Goal: Check status: Check status

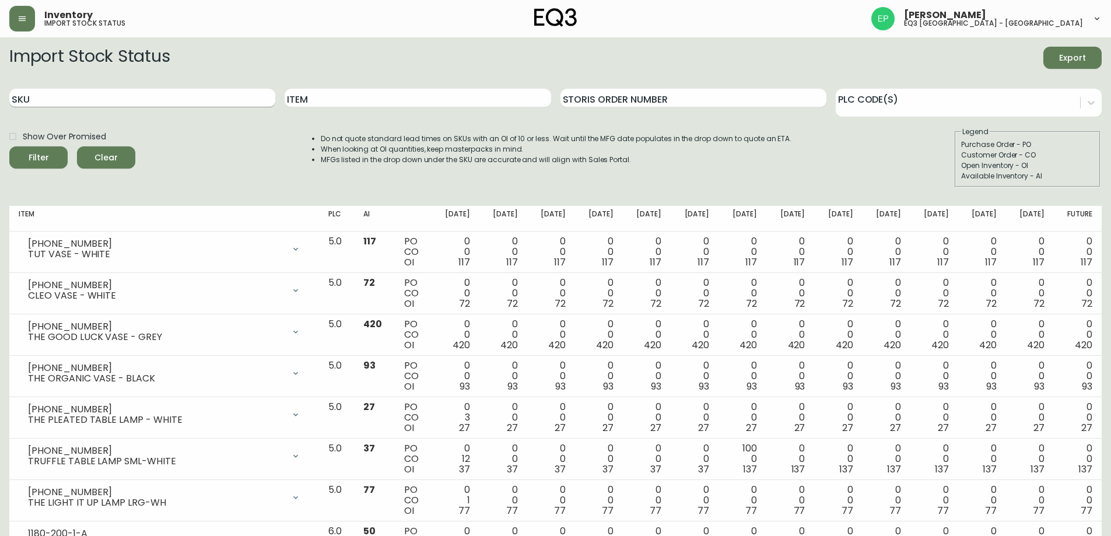
click at [72, 97] on input "SKU" at bounding box center [142, 98] width 266 height 19
paste input "3020-625-16-A"
click at [9, 146] on button "Filter" at bounding box center [38, 157] width 58 height 22
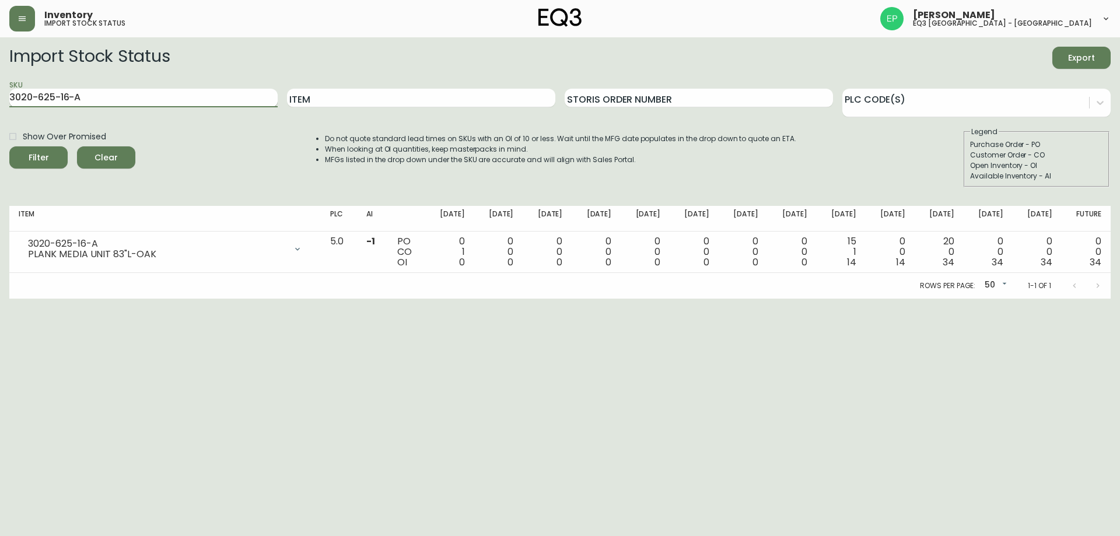
click at [202, 101] on input "3020-625-16-A" at bounding box center [143, 98] width 268 height 19
type input "3"
paste input "3020-630-16-B"
type input "3020-630-16-B"
click at [9, 146] on button "Filter" at bounding box center [38, 157] width 58 height 22
